Goal: Task Accomplishment & Management: Manage account settings

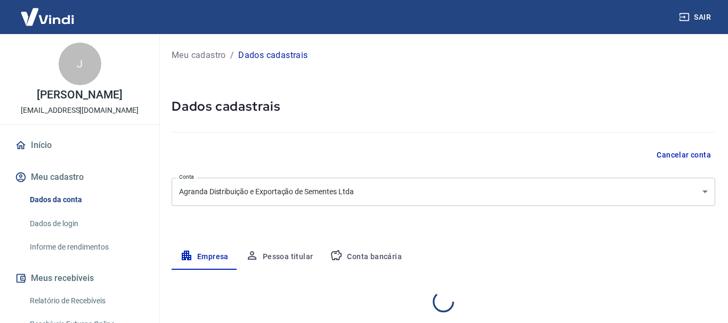
select select "SP"
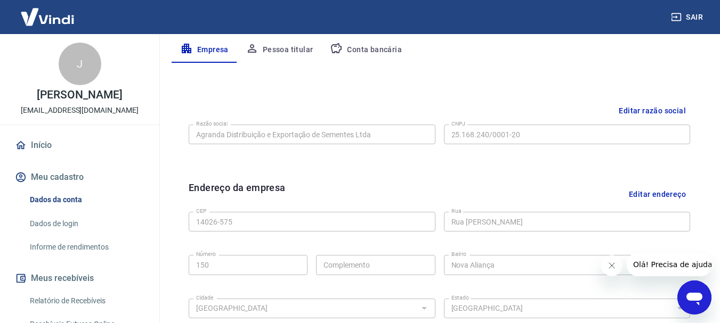
scroll to position [213, 0]
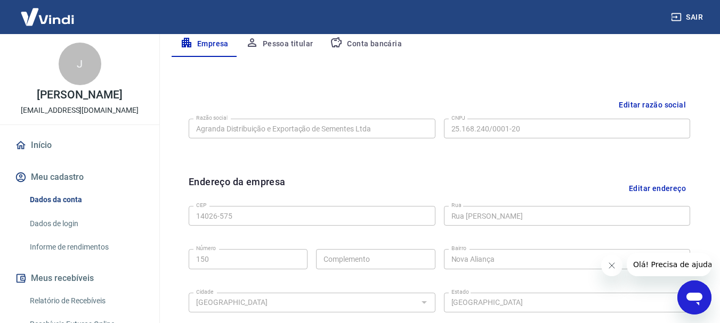
click at [678, 102] on button "Editar razão social" at bounding box center [652, 105] width 76 height 20
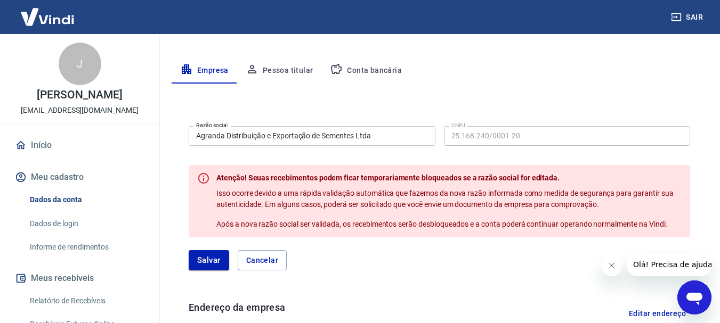
scroll to position [170, 0]
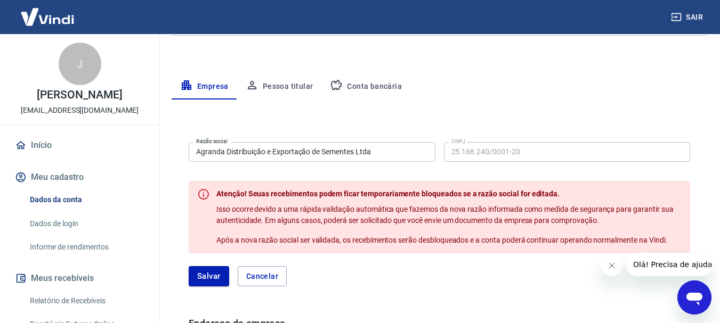
click at [395, 154] on input "Agranda Distribuição e Exportação de Sementes Ltda" at bounding box center [312, 152] width 247 height 20
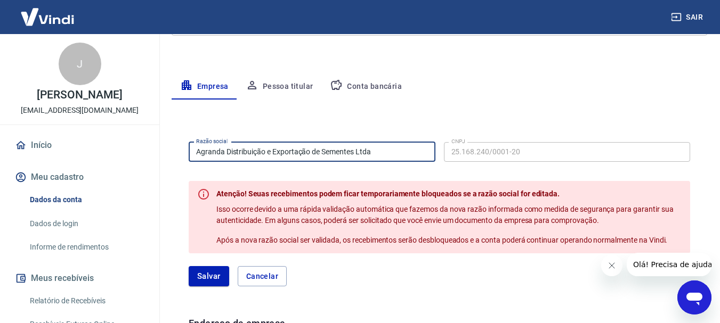
click at [395, 154] on input "Agranda Distribuição e Exportação de Sementes Ltda" at bounding box center [312, 152] width 247 height 20
type input "Donaceres Distribuicao e Exportacao de Sementes LT"
click at [443, 70] on div "Meu cadastro / Dados cadastrais Dados cadastrais Cancelar conta Conta Agranda D…" at bounding box center [439, 257] width 561 height 787
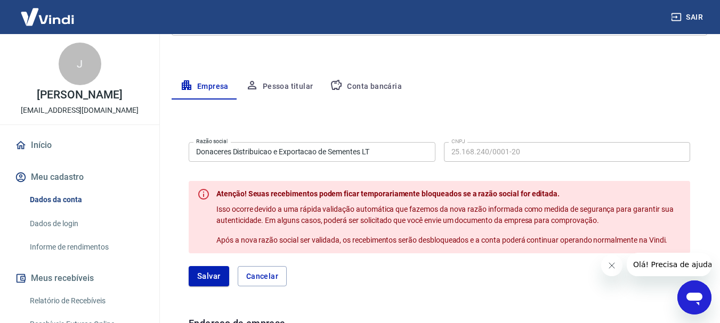
scroll to position [224, 0]
click at [275, 84] on button "Pessoa titular" at bounding box center [279, 87] width 85 height 26
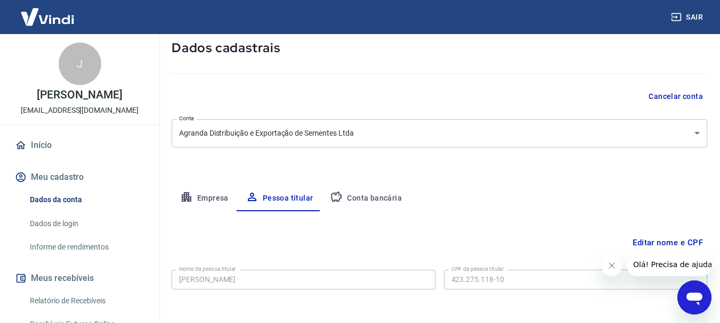
scroll to position [103, 0]
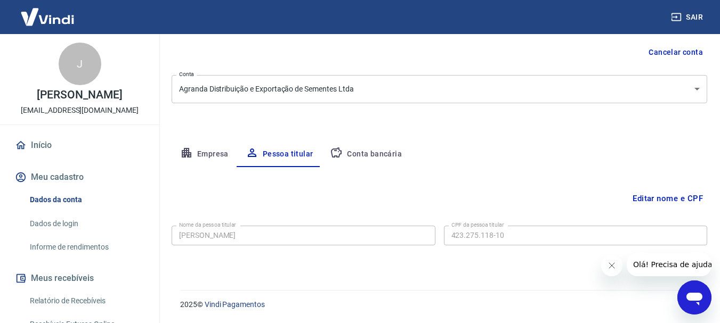
click at [353, 156] on button "Conta bancária" at bounding box center [365, 155] width 89 height 26
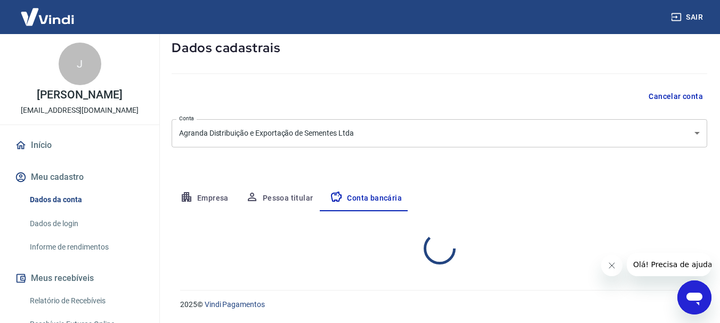
select select "1"
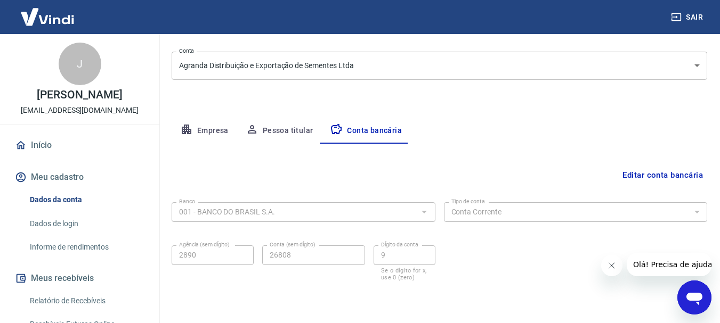
scroll to position [109, 0]
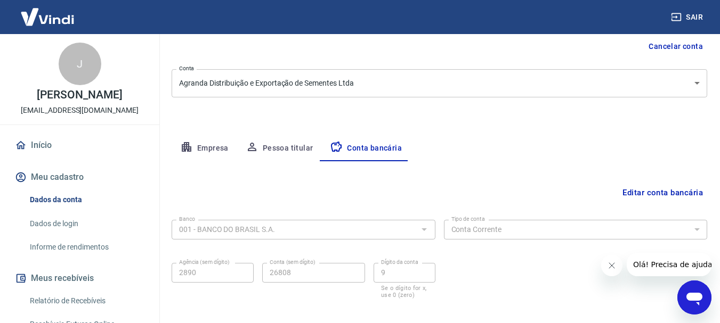
drag, startPoint x: 287, startPoint y: 167, endPoint x: 286, endPoint y: 152, distance: 14.4
click at [286, 163] on div "Editar conta bancária Banco 001 - BANCO DO BRASIL S.A. Banco Tipo de conta Cont…" at bounding box center [439, 239] width 535 height 157
click at [286, 146] on button "Pessoa titular" at bounding box center [279, 149] width 85 height 26
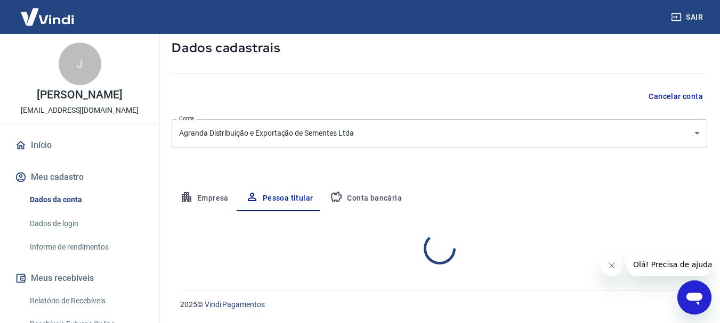
scroll to position [103, 0]
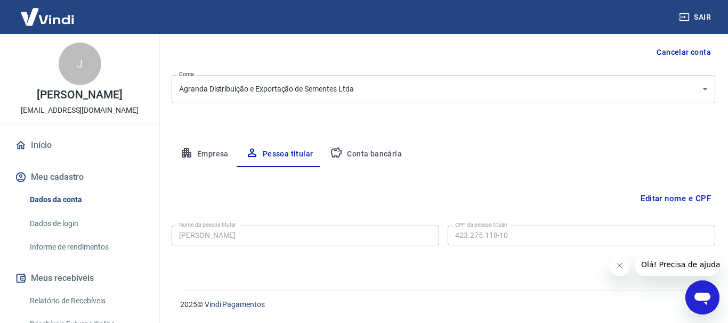
click at [302, 91] on body "Sair J [PERSON_NAME] [EMAIL_ADDRESS][DOMAIN_NAME] Início Meu cadastro Dados da …" at bounding box center [364, 58] width 728 height 323
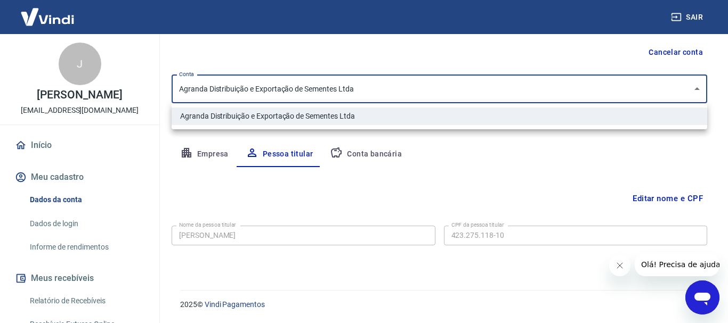
click at [414, 171] on div at bounding box center [364, 161] width 728 height 323
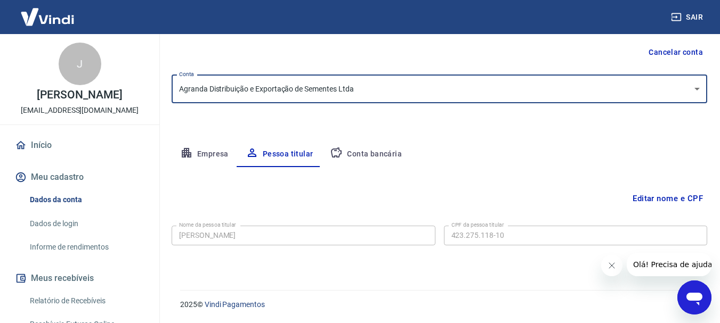
click at [227, 164] on button "Empresa" at bounding box center [205, 155] width 66 height 26
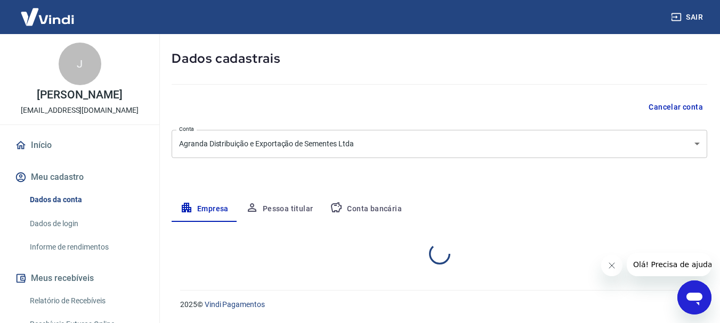
select select "SP"
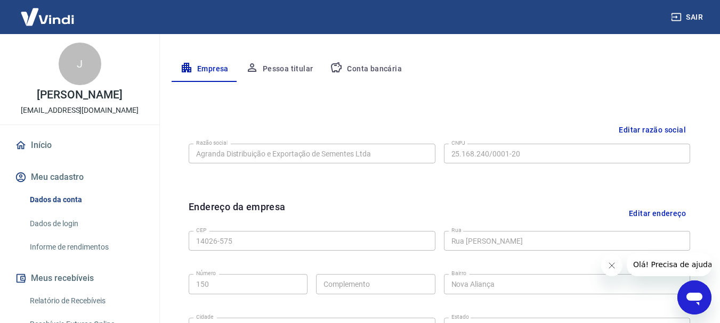
scroll to position [178, 0]
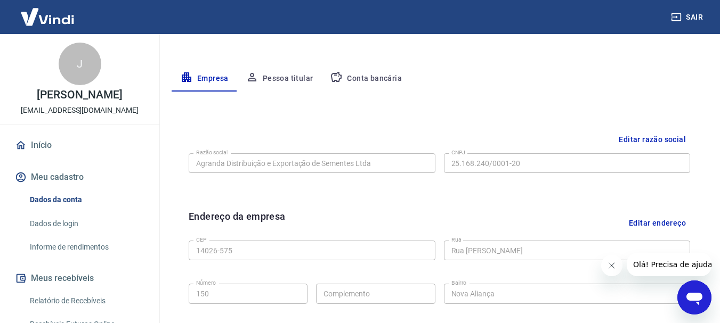
click at [648, 150] on div "Razão social Agranda Distribuição e Exportação de Sementes Ltda Razão social CN…" at bounding box center [439, 162] width 501 height 26
click at [654, 139] on button "Editar razão social" at bounding box center [652, 140] width 76 height 20
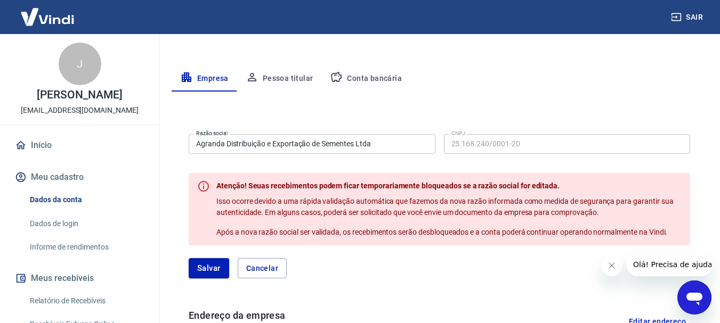
click at [699, 294] on icon "Abrir janela de mensagens" at bounding box center [694, 299] width 16 height 13
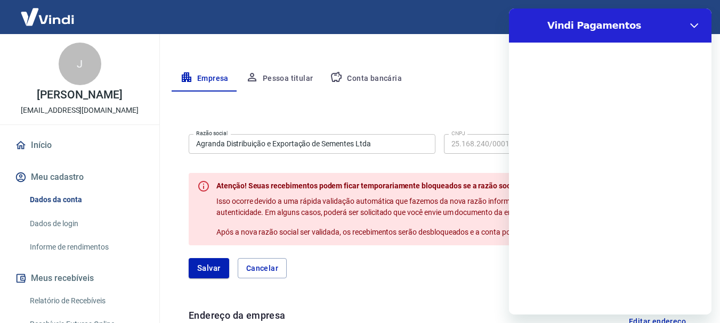
scroll to position [0, 0]
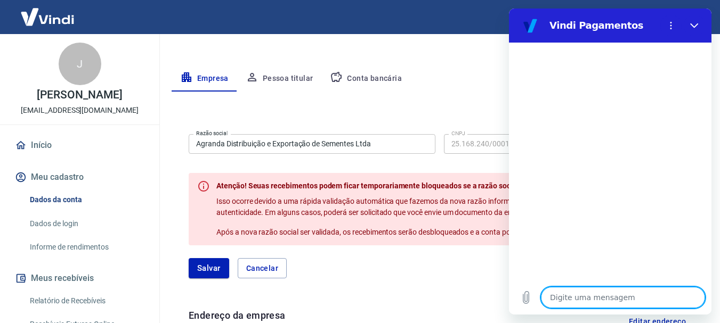
click at [624, 296] on textarea at bounding box center [623, 297] width 164 height 21
type textarea "m"
type textarea "x"
type textarea "mud"
type textarea "x"
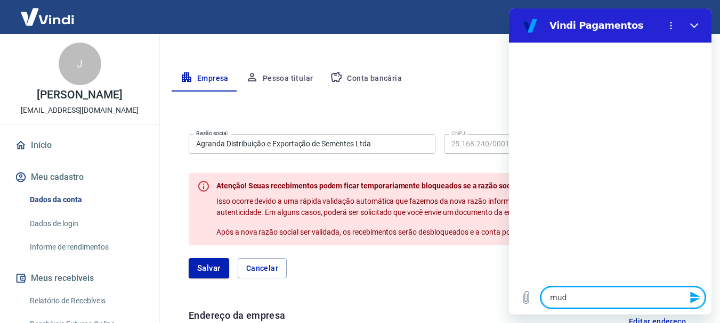
type textarea "muda"
type textarea "x"
type textarea "mudar"
type textarea "x"
type textarea "mudar"
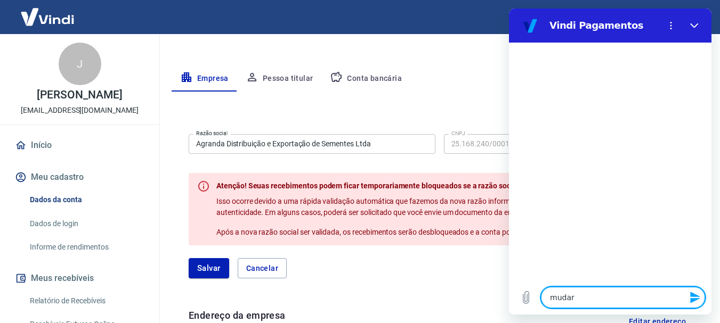
type textarea "x"
type textarea "mudar c"
type textarea "x"
type textarea "mudar cn"
type textarea "x"
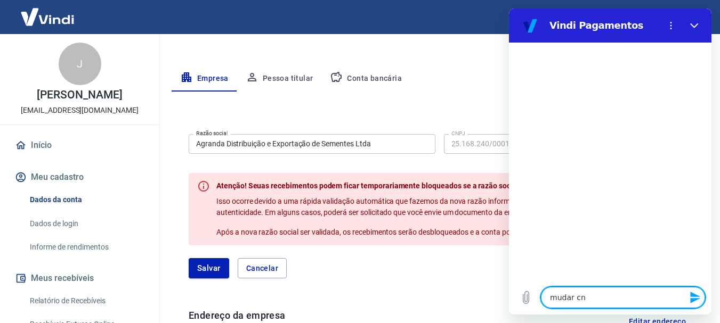
type textarea "mudar cnp"
type textarea "x"
type textarea "mudar cnpj"
type textarea "x"
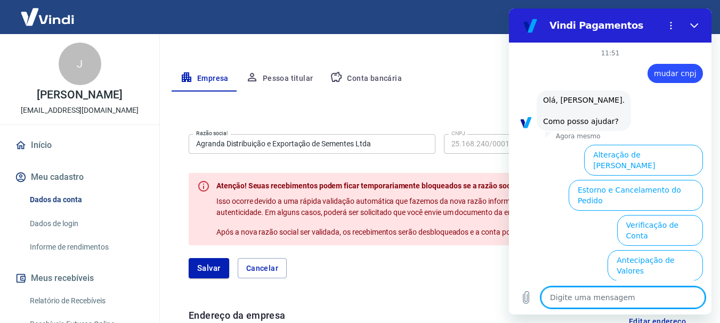
scroll to position [83, 0]
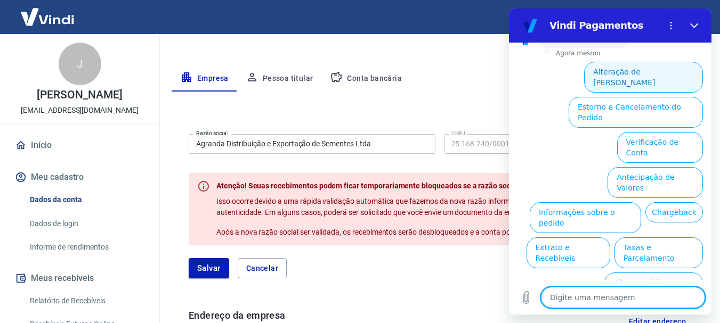
click at [620, 72] on button "Alteração de [PERSON_NAME]" at bounding box center [643, 77] width 119 height 31
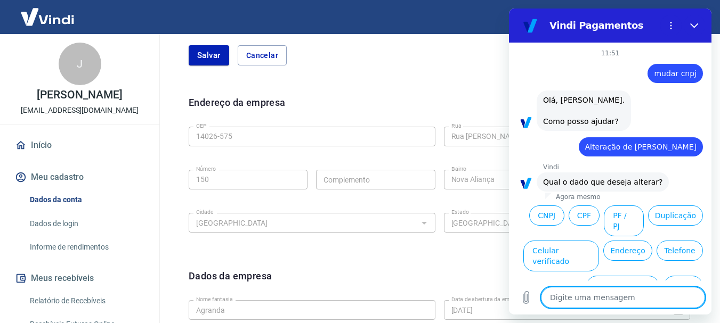
scroll to position [46, 0]
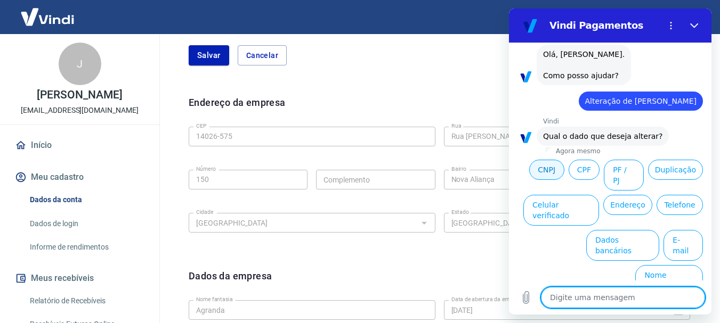
click at [564, 173] on button "CNPJ" at bounding box center [546, 170] width 35 height 20
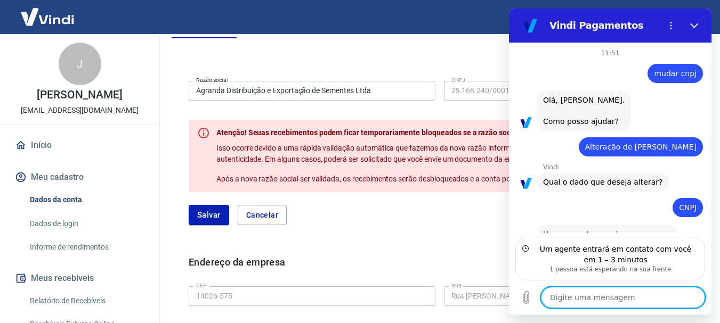
scroll to position [34, 0]
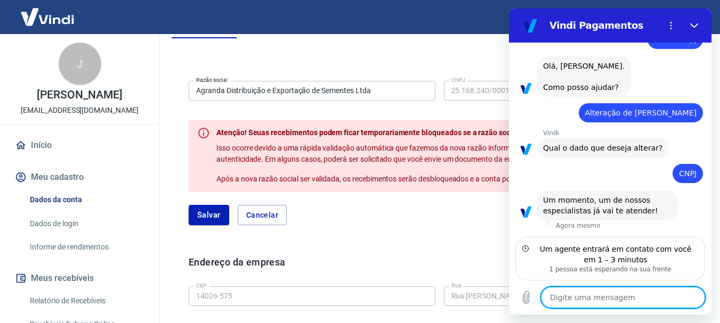
click at [629, 291] on textarea at bounding box center [623, 297] width 164 height 21
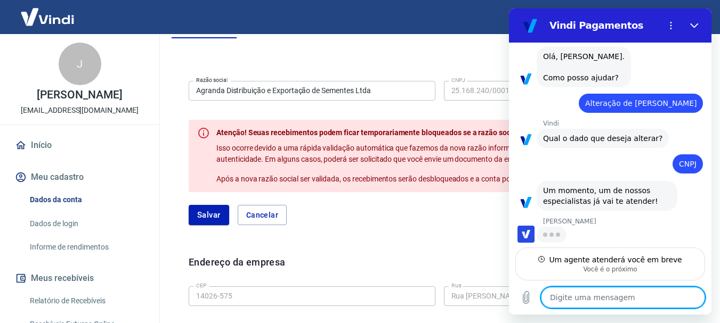
scroll to position [44, 0]
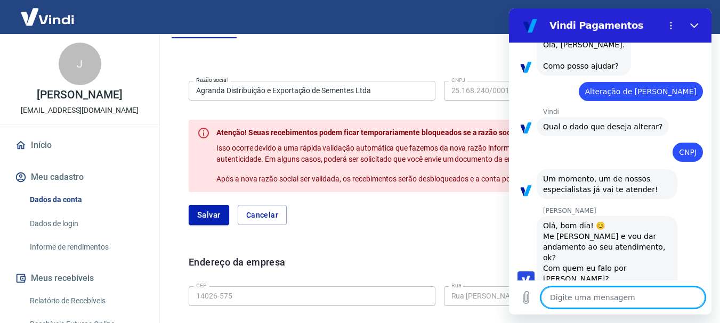
type textarea "x"
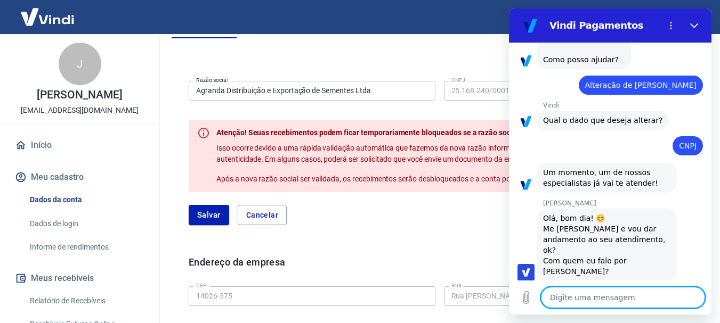
scroll to position [64, 0]
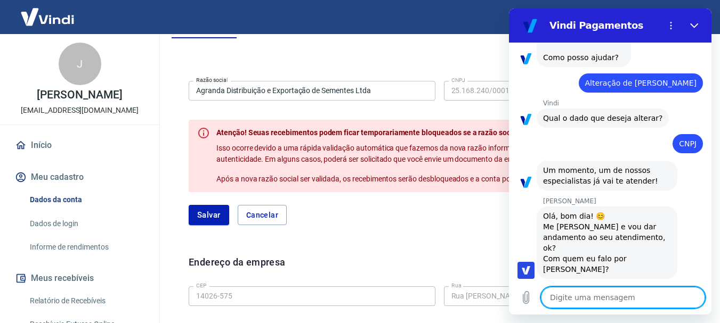
type textarea "B"
type textarea "x"
type textarea "Bo"
type textarea "x"
type textarea "Bom"
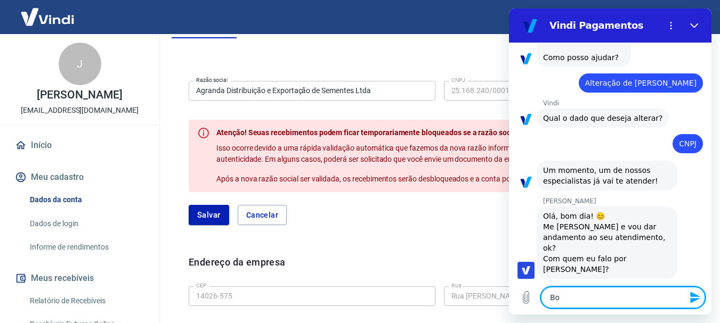
type textarea "x"
type textarea "Bom"
type textarea "x"
type textarea "Bom d"
type textarea "x"
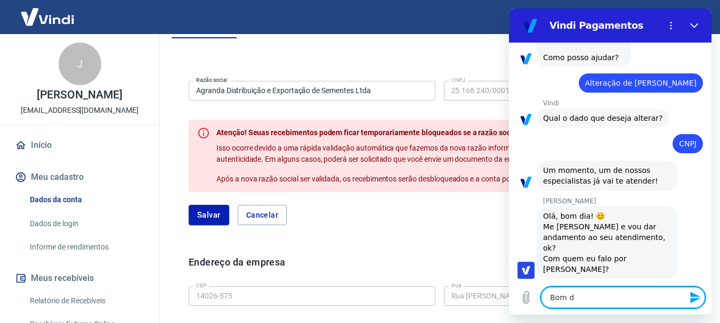
type textarea "Bom di"
type textarea "x"
type textarea "Bom dia"
type textarea "x"
type textarea "Bom dia"
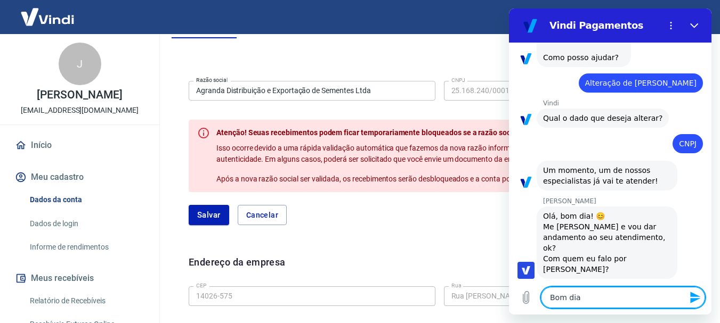
type textarea "x"
type textarea "Bom dia A"
type textarea "x"
type textarea "Bom dia AN"
type textarea "x"
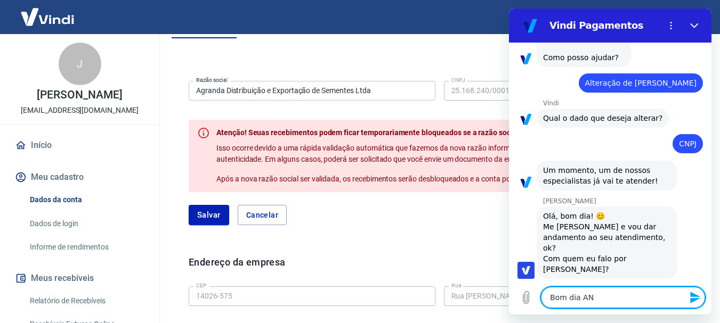
type textarea "Bom dia AND"
type textarea "x"
type textarea "Bom dia ANDR"
type textarea "x"
type textarea "Bom dia AND"
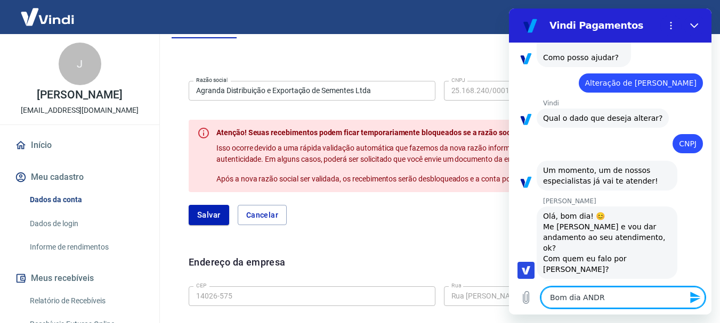
type textarea "x"
type textarea "Bom dia AN"
type textarea "x"
type textarea "Bom dia A"
type textarea "x"
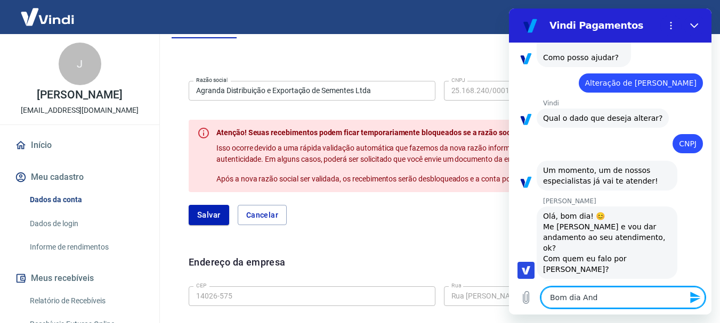
type textarea "Bom dia And"
type textarea "x"
type textarea "Bom dia And r"
type textarea "x"
type textarea "Bom dia And"
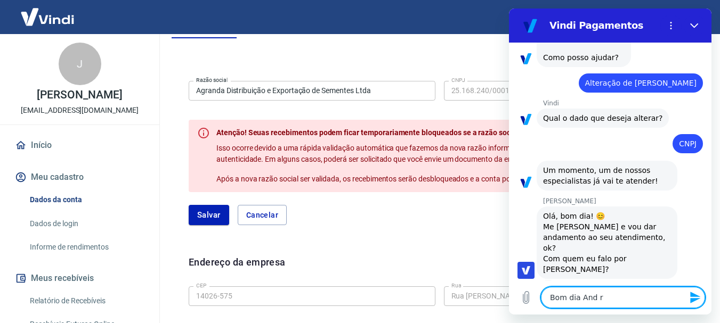
type textarea "x"
type textarea "Bom dia And"
type textarea "x"
type textarea "Bom dia Andr"
type textarea "x"
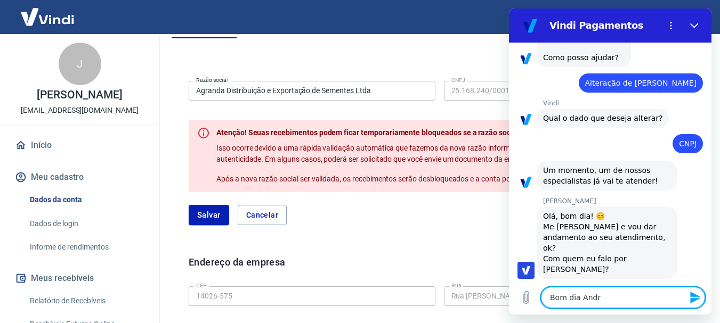
type textarea "Bom dia [PERSON_NAME]"
type textarea "x"
type textarea "Bom dia [PERSON_NAME]"
type textarea "x"
type textarea "Bom dia [PERSON_NAME]"
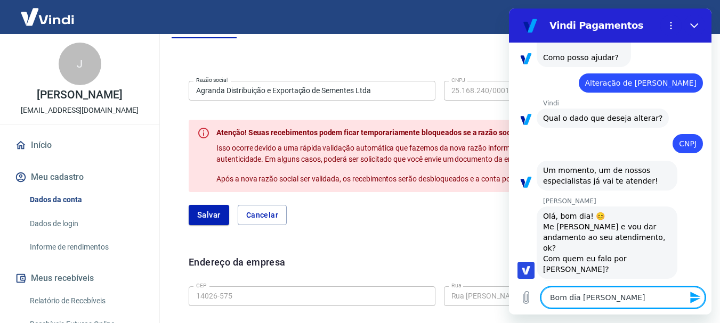
type textarea "x"
type textarea "Bom dia [PERSON_NAME]"
type textarea "x"
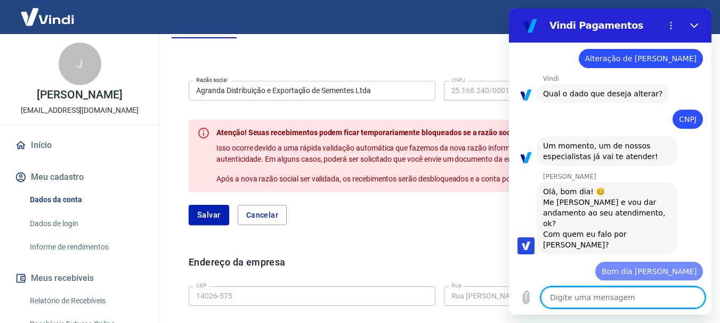
type textarea "x"
type textarea "J"
type textarea "x"
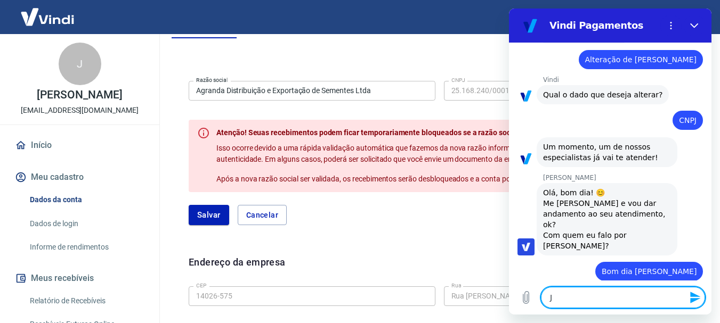
type textarea "Ju"
type textarea "x"
type textarea "[DATE]"
type textarea "x"
type textarea "Juli"
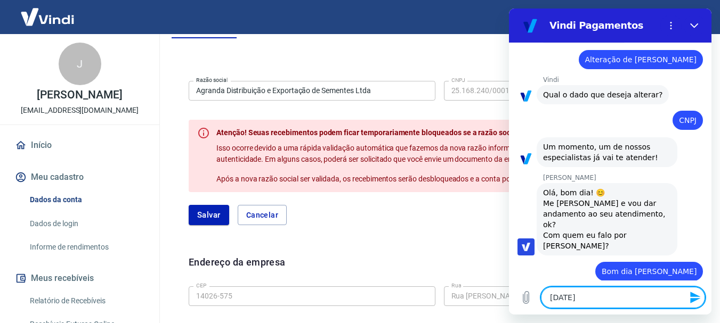
type textarea "x"
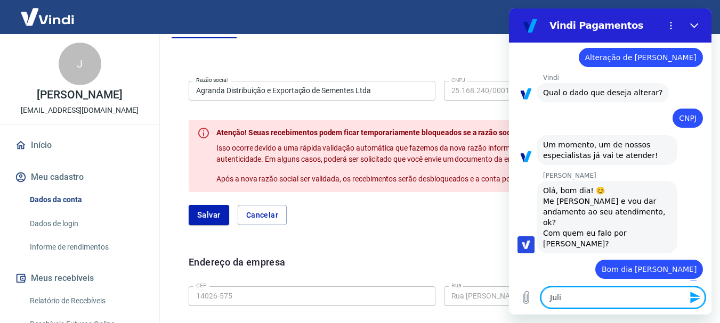
type textarea "[PERSON_NAME]"
type textarea "x"
type textarea "[PERSON_NAME]"
type textarea "x"
type textarea "[PERSON_NAME]"
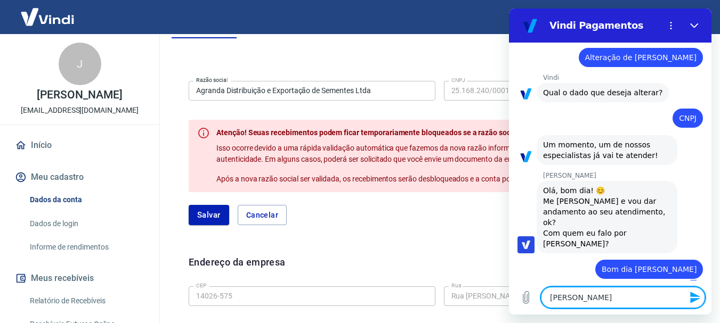
type textarea "x"
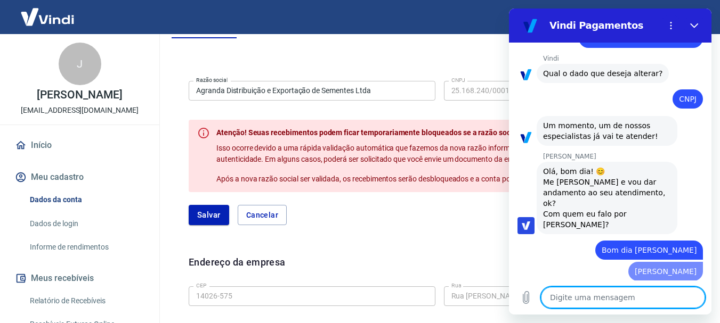
type textarea "x"
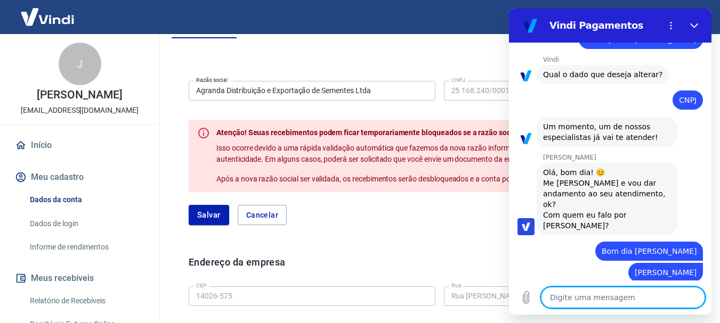
type textarea "p"
type textarea "x"
type textarea "pr"
type textarea "x"
type textarea "pre"
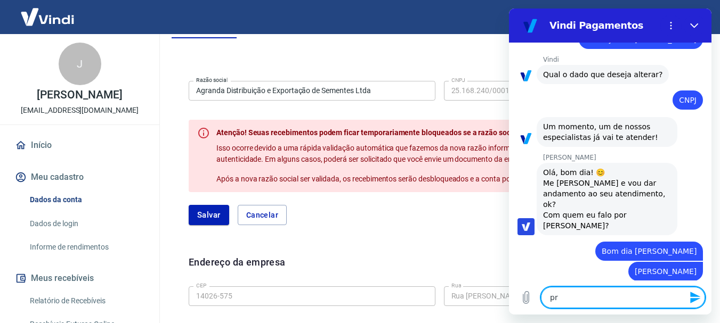
type textarea "x"
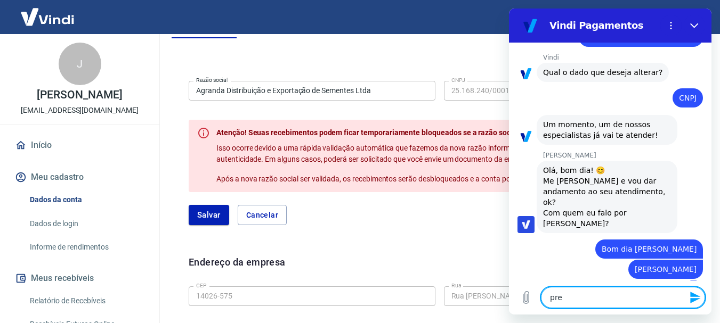
type textarea "prec"
type textarea "x"
type textarea "preci"
type textarea "x"
type textarea "precis"
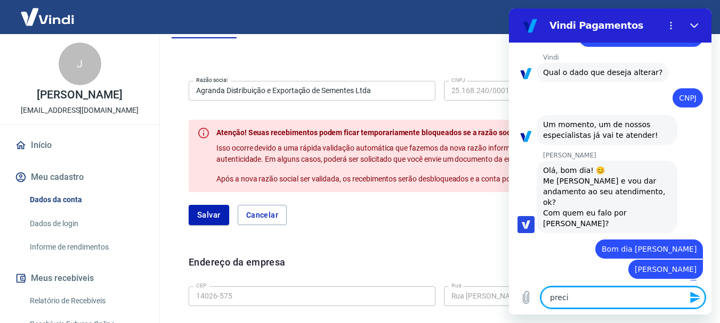
type textarea "x"
type textarea "preciso"
type textarea "x"
type textarea "preciso"
type textarea "x"
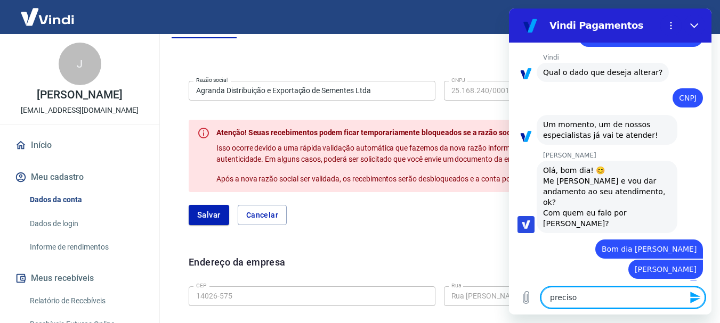
type textarea "preciso a"
type textarea "x"
type textarea "preciso al"
type textarea "x"
type textarea "preciso aly"
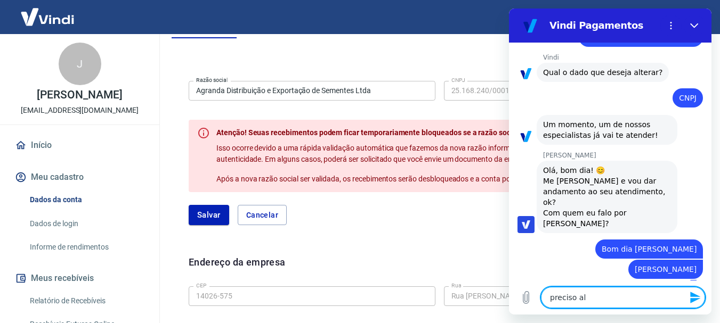
type textarea "x"
type textarea "preciso alye"
type textarea "x"
type textarea "preciso alyer"
type textarea "x"
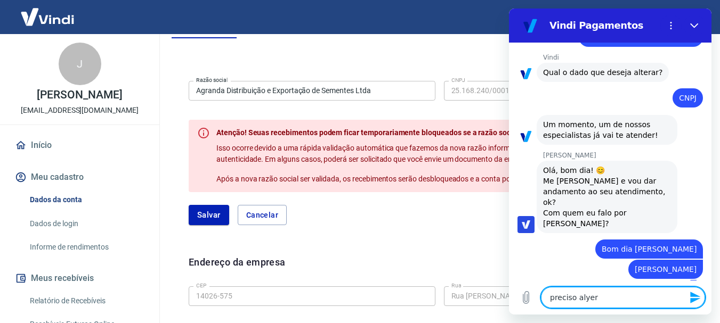
type textarea "preciso alyera"
type textarea "x"
type textarea "preciso alyer"
type textarea "x"
type textarea "preciso alye"
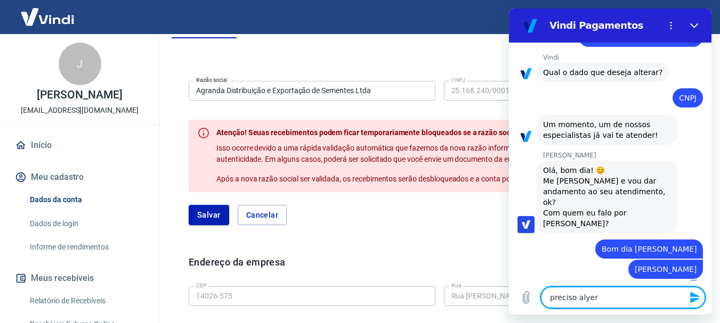
type textarea "x"
type textarea "preciso aly"
type textarea "x"
type textarea "preciso al"
type textarea "x"
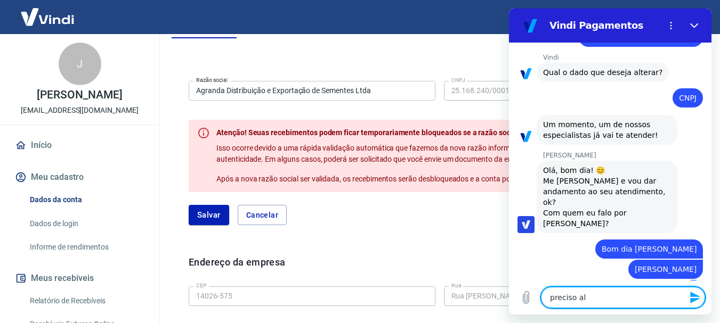
type textarea "preciso alt"
type textarea "x"
type textarea "preciso alte"
type textarea "x"
type textarea "preciso alter"
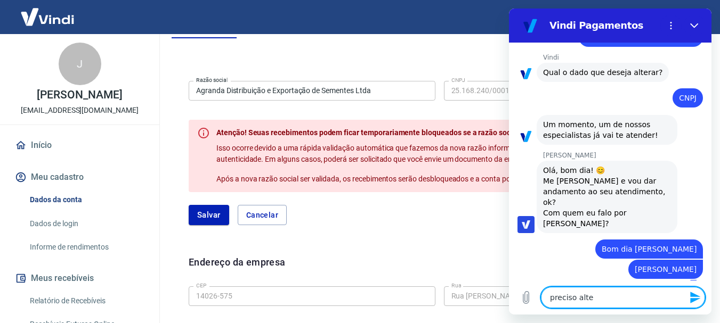
type textarea "x"
type textarea "preciso altera"
type textarea "x"
type textarea "preciso alterar"
type textarea "x"
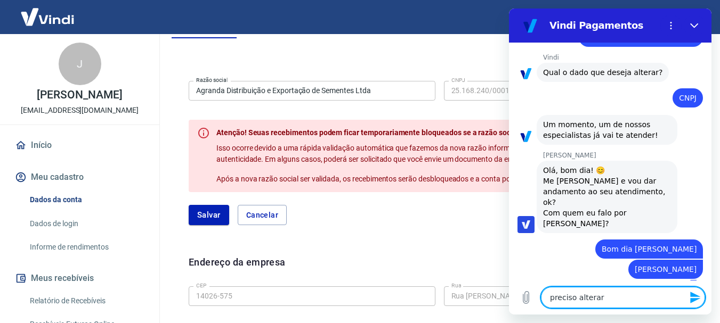
type textarea "preciso alterar"
type textarea "x"
type textarea "preciso alterar m"
type textarea "x"
type textarea "preciso alterar me"
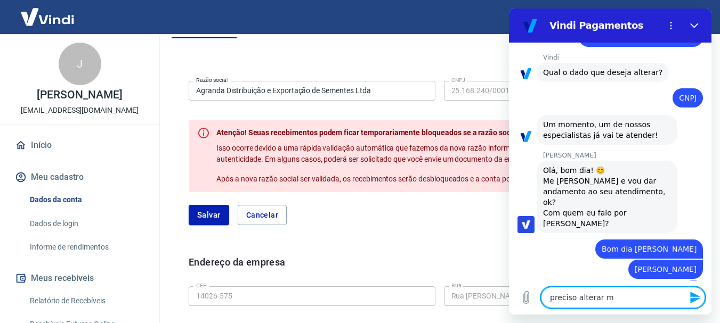
type textarea "x"
type textarea "preciso alterar meu"
type textarea "x"
type textarea "preciso alterar meu"
type textarea "x"
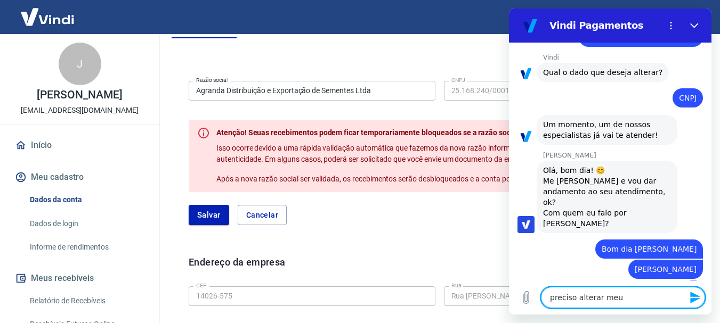
type textarea "preciso alterar meu C"
type textarea "x"
type textarea "preciso alterar meu CN"
type textarea "x"
type textarea "preciso alterar meu CNP"
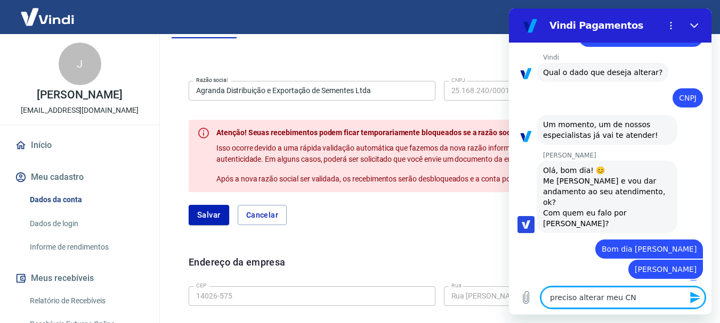
type textarea "x"
type textarea "preciso alterar meu CNPJ"
type textarea "x"
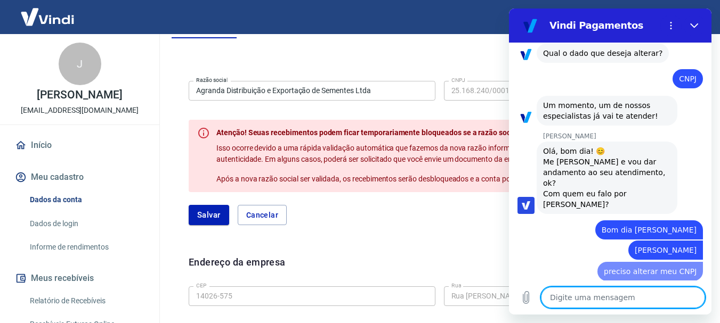
type textarea "x"
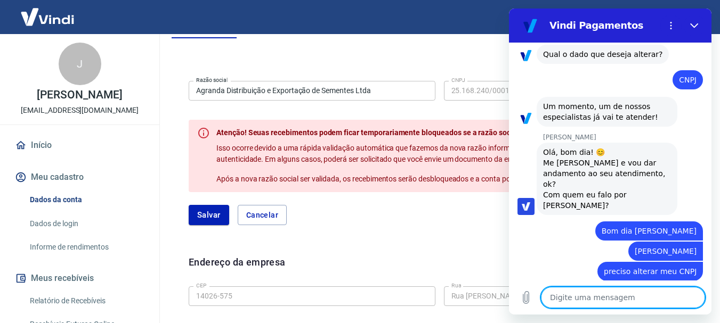
type textarea "c"
type textarea "x"
type textarea "co"
type textarea "x"
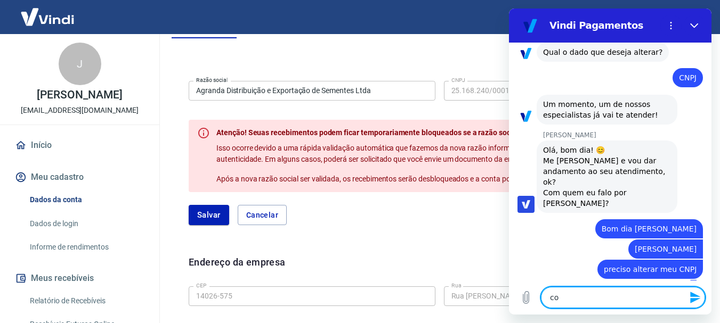
type textarea "c"
type textarea "x"
type textarea "n"
type textarea "x"
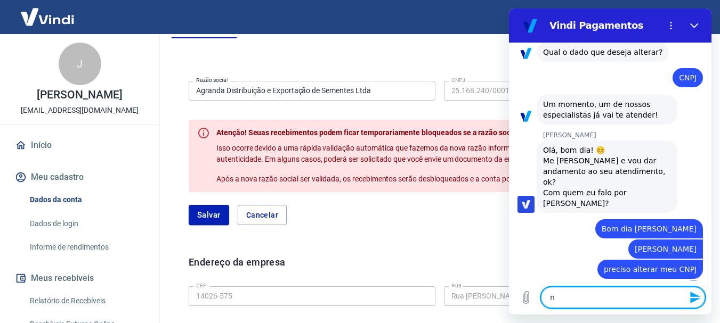
type textarea "no"
type textarea "x"
type textarea "no"
type textarea "x"
type textarea "no p"
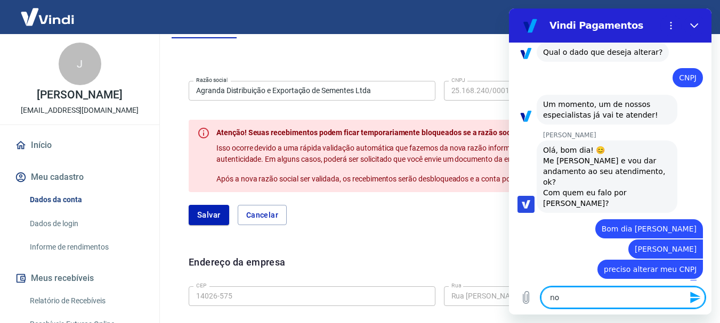
type textarea "x"
type textarea "no pa"
type textarea "x"
type textarea "no pa9i"
type textarea "x"
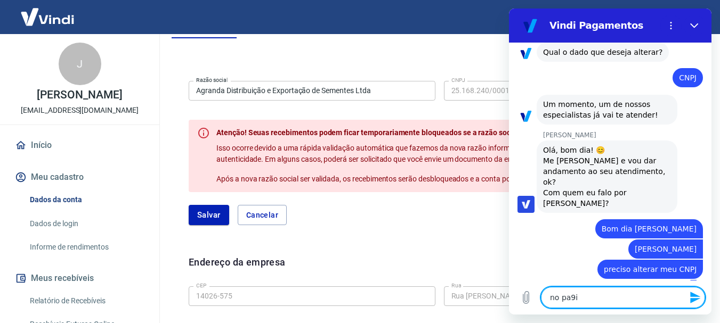
type textarea "no pa9in"
type textarea "x"
type textarea "no pa9ine"
type textarea "x"
type textarea "no pa9in"
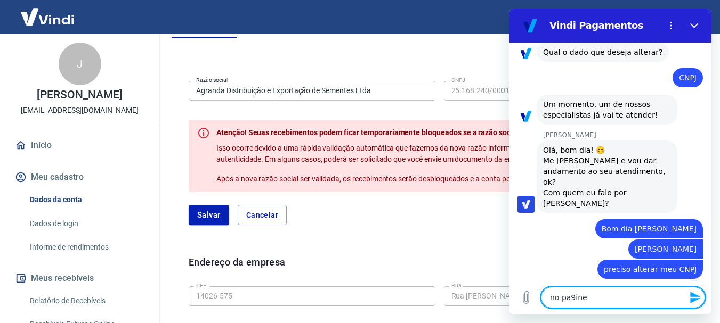
type textarea "x"
type textarea "no pa9i"
type textarea "x"
type textarea "no pa9"
type textarea "x"
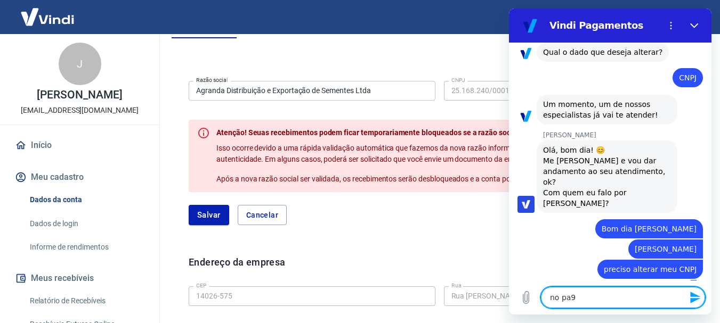
type textarea "no pa"
type textarea "x"
type textarea "no pai"
type textarea "x"
type textarea "no pain"
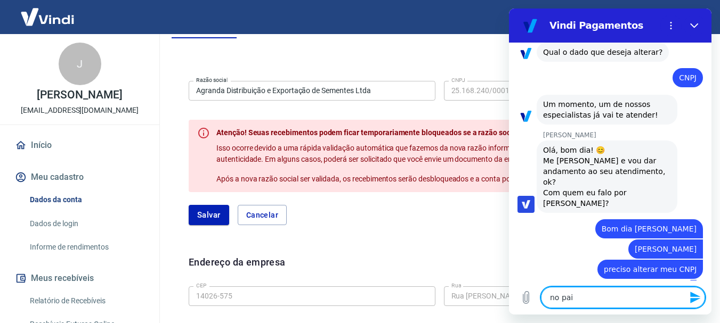
type textarea "x"
type textarea "no paine"
type textarea "x"
type textarea "no painel"
type textarea "x"
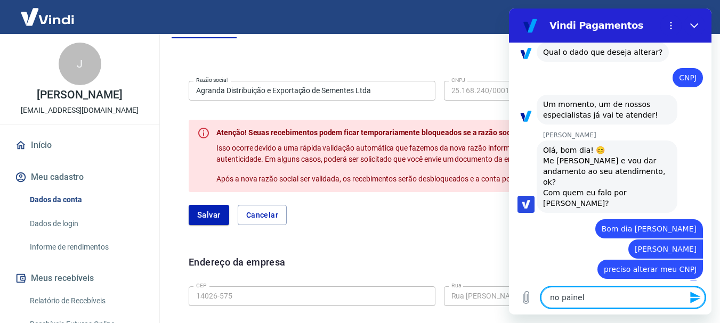
type textarea "no painel"
type textarea "x"
type textarea "no painel s"
type textarea "x"
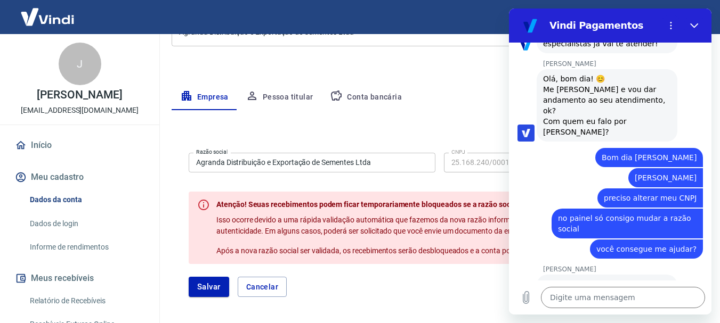
scroll to position [227, 0]
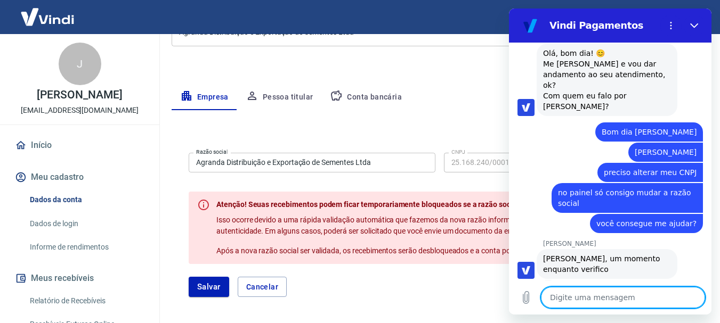
click at [644, 307] on textarea at bounding box center [623, 297] width 164 height 21
drag, startPoint x: 644, startPoint y: 307, endPoint x: 947, endPoint y: 117, distance: 357.8
click at [644, 307] on textarea at bounding box center [623, 297] width 164 height 21
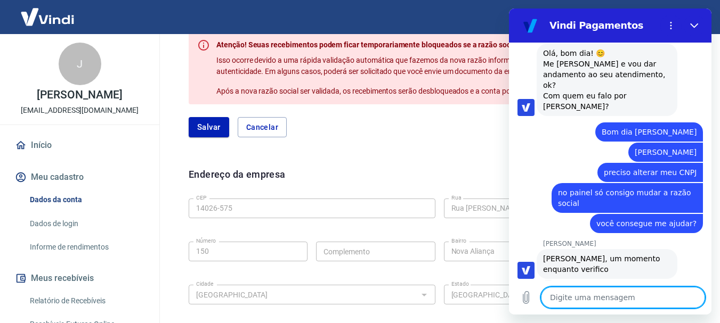
scroll to position [53, 0]
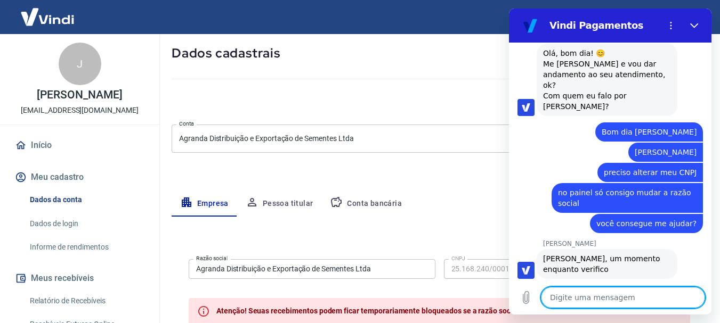
click at [612, 304] on textarea at bounding box center [623, 297] width 164 height 21
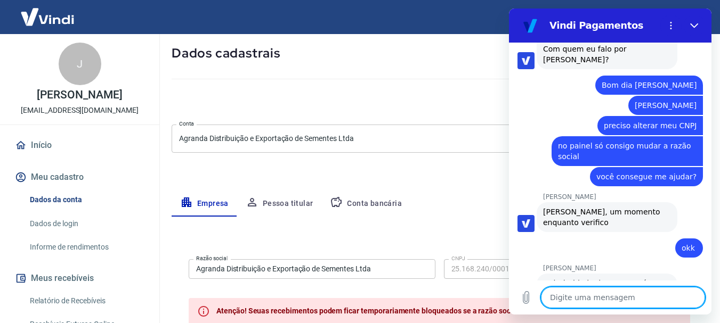
scroll to position [298, 0]
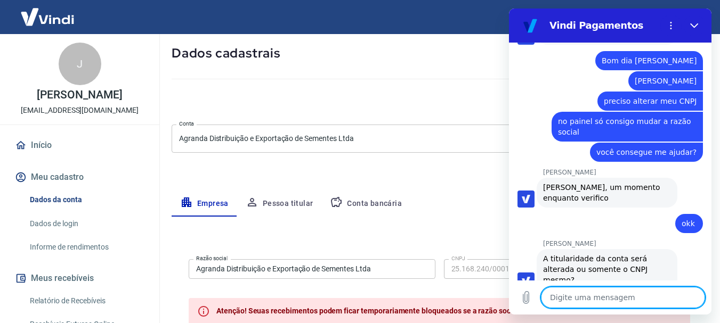
click at [592, 296] on textarea at bounding box center [623, 297] width 164 height 21
click at [694, 299] on icon "Enviar mensagem" at bounding box center [695, 298] width 10 height 12
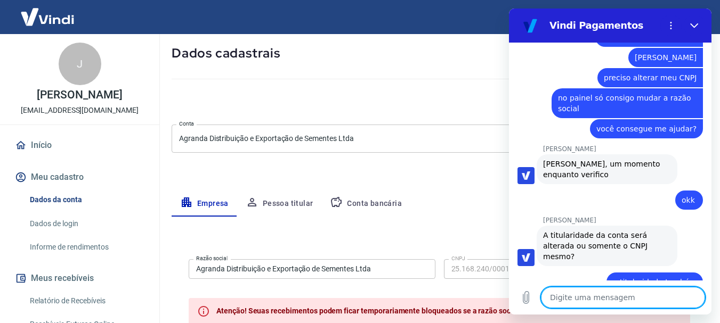
scroll to position [324, 0]
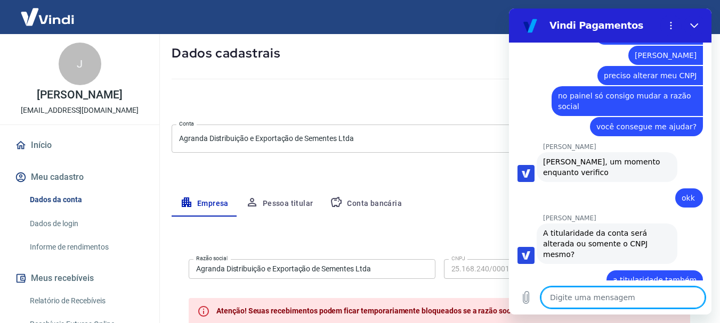
click at [602, 293] on textarea at bounding box center [623, 297] width 164 height 21
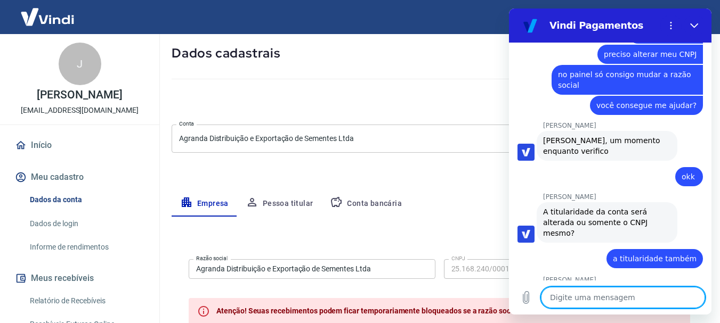
scroll to position [344, 0]
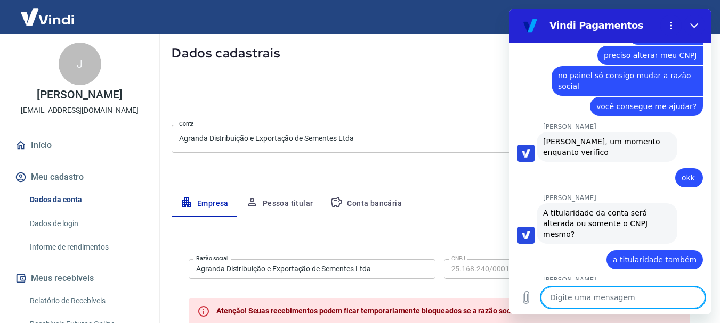
click at [609, 297] on textarea at bounding box center [623, 297] width 164 height 21
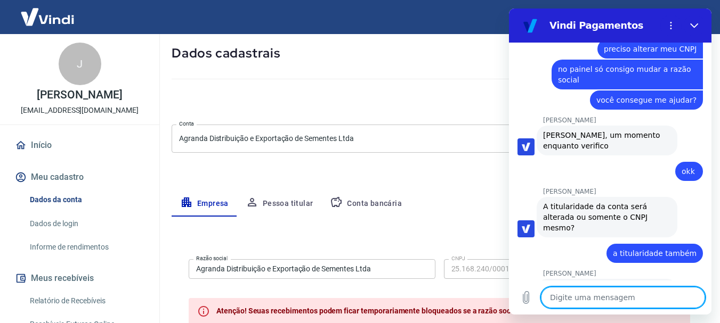
scroll to position [370, 0]
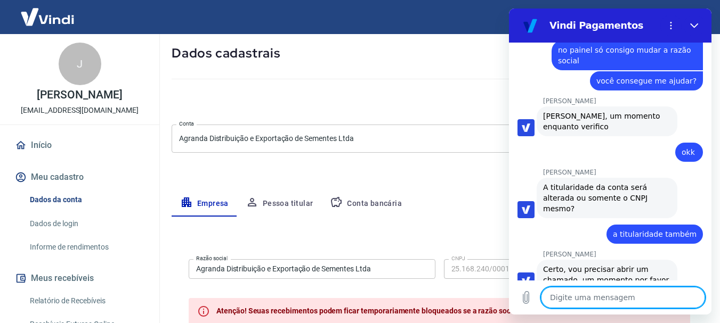
click at [620, 299] on textarea at bounding box center [623, 297] width 164 height 21
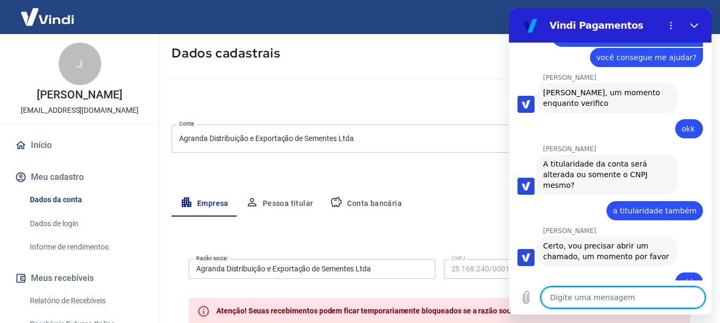
scroll to position [446, 0]
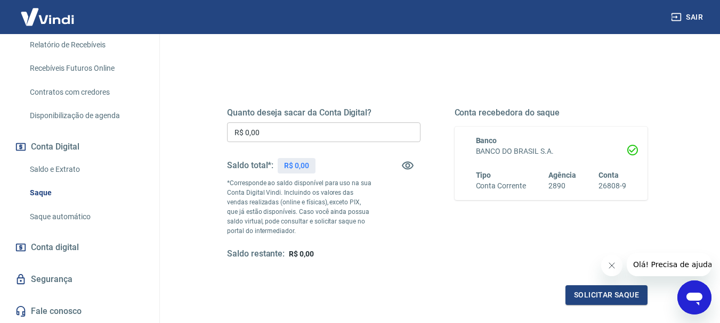
scroll to position [203, 0]
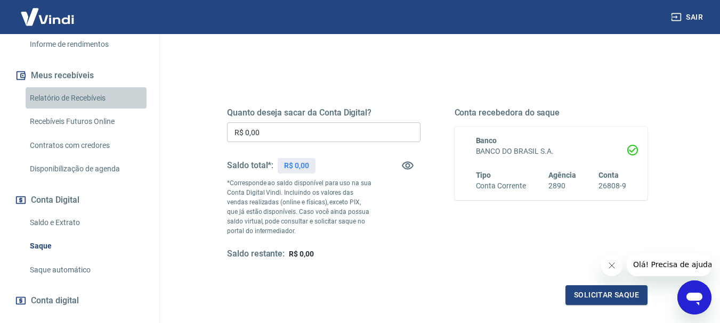
click at [100, 94] on link "Relatório de Recebíveis" at bounding box center [86, 98] width 121 height 22
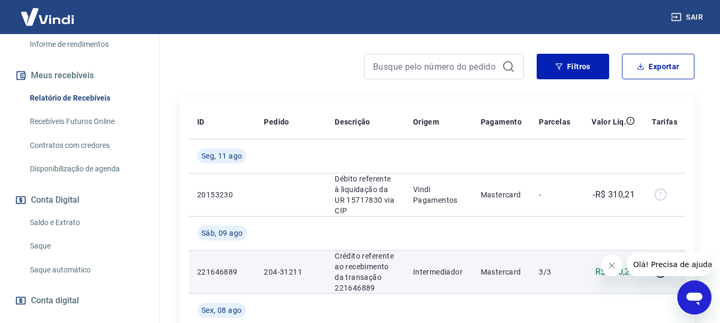
scroll to position [160, 0]
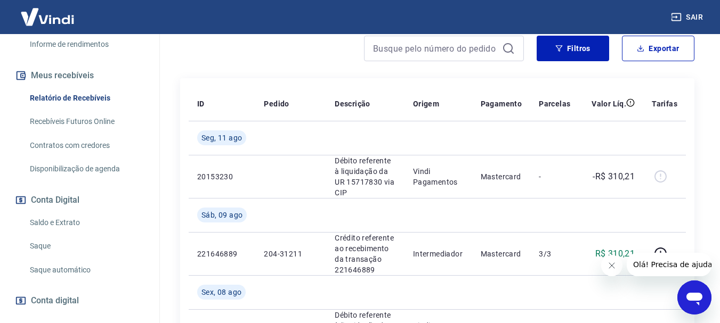
click at [110, 124] on link "Recebíveis Futuros Online" at bounding box center [86, 122] width 121 height 22
